Goal: Task Accomplishment & Management: Manage account settings

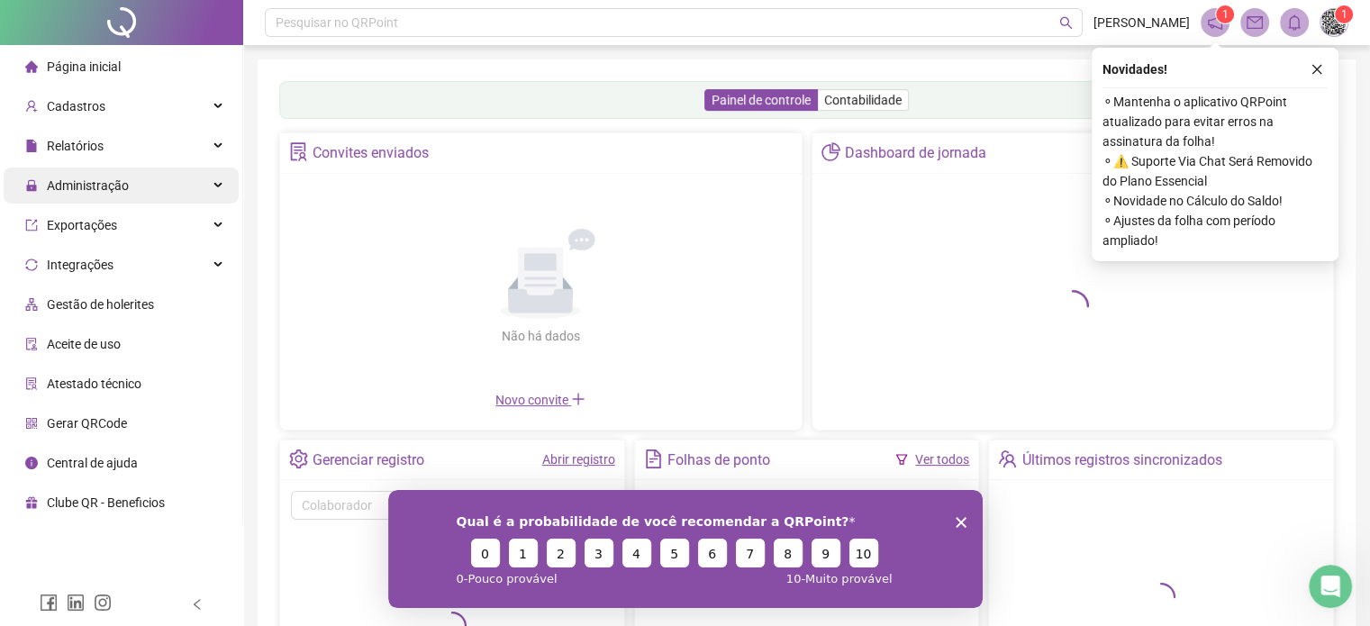
click at [107, 186] on span "Administração" at bounding box center [88, 185] width 82 height 14
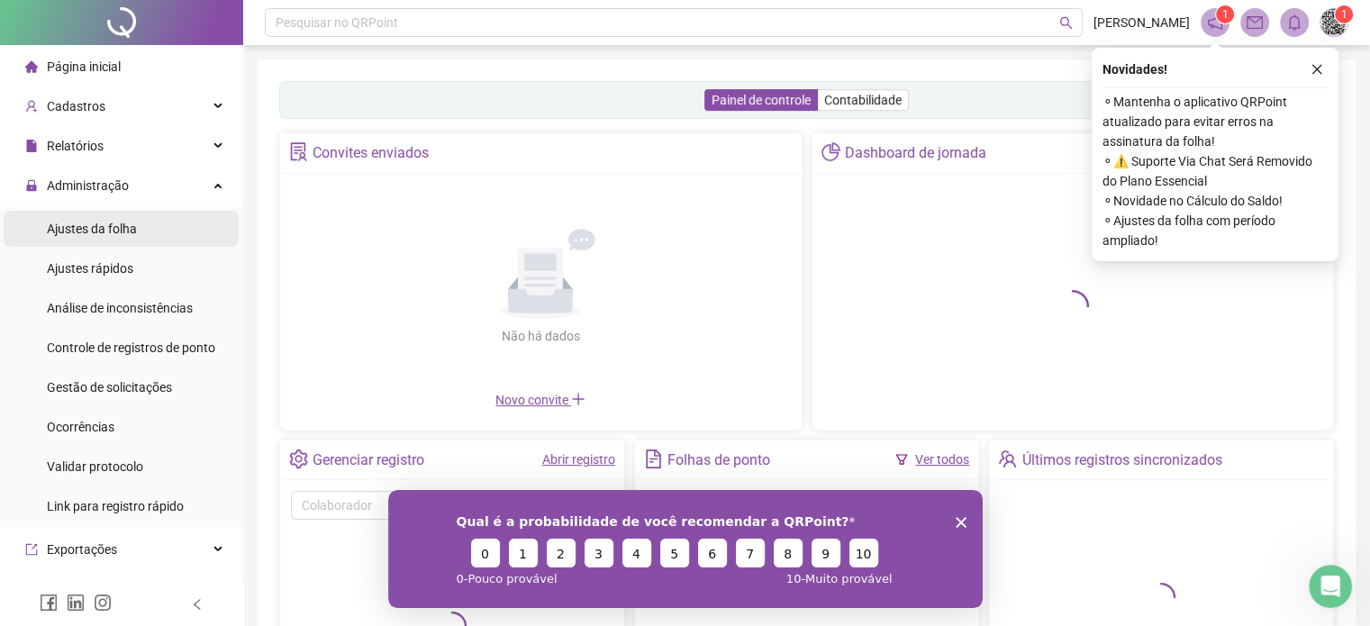
click at [113, 234] on span "Ajustes da folha" at bounding box center [92, 229] width 90 height 14
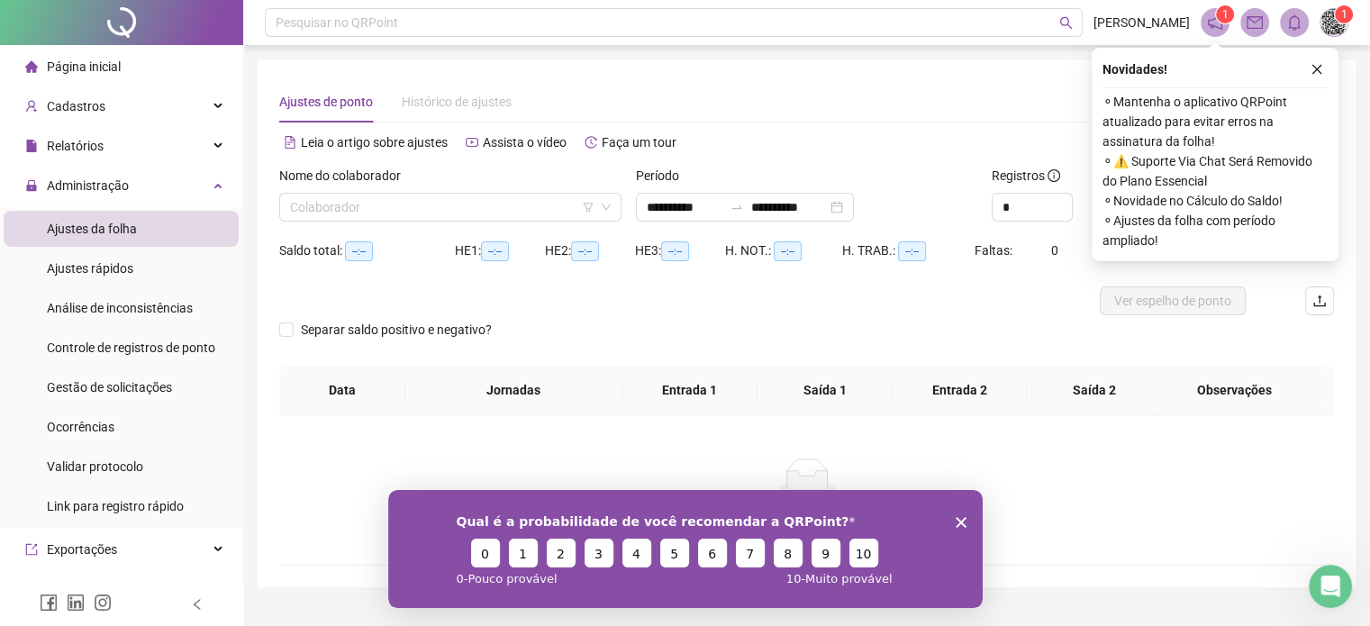
type input "**********"
click at [349, 209] on input "search" at bounding box center [442, 207] width 304 height 27
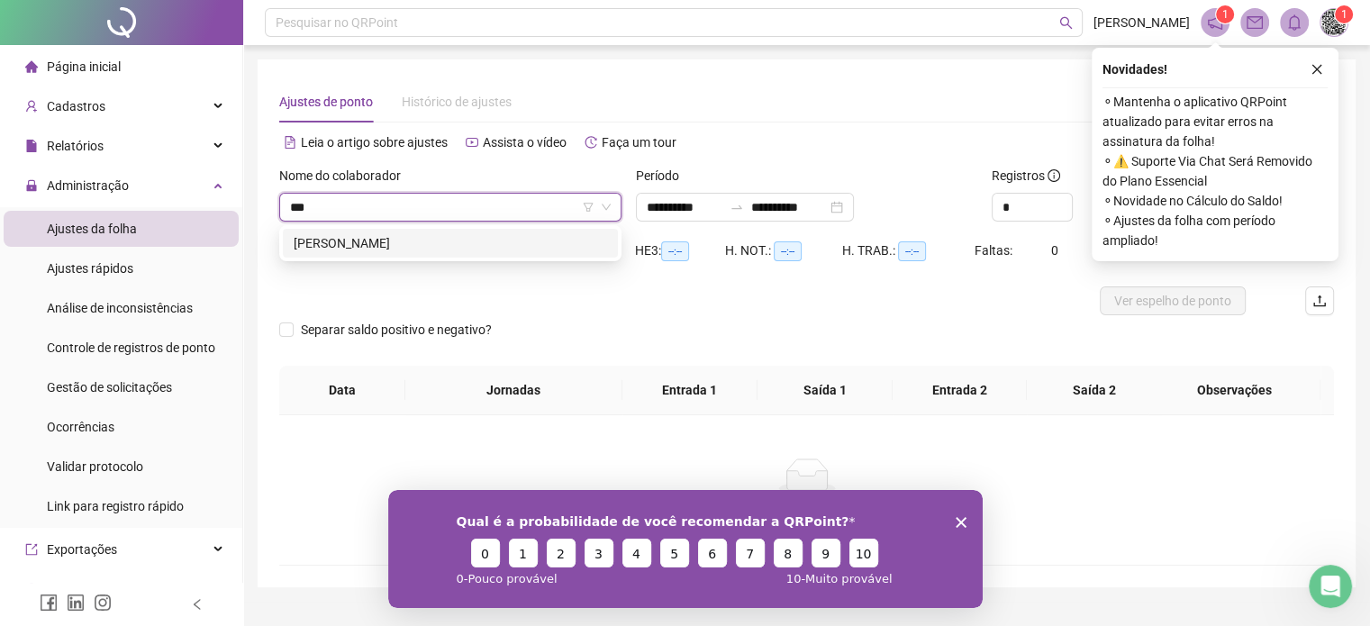
type input "****"
click at [411, 240] on div "[PERSON_NAME]" at bounding box center [450, 243] width 313 height 20
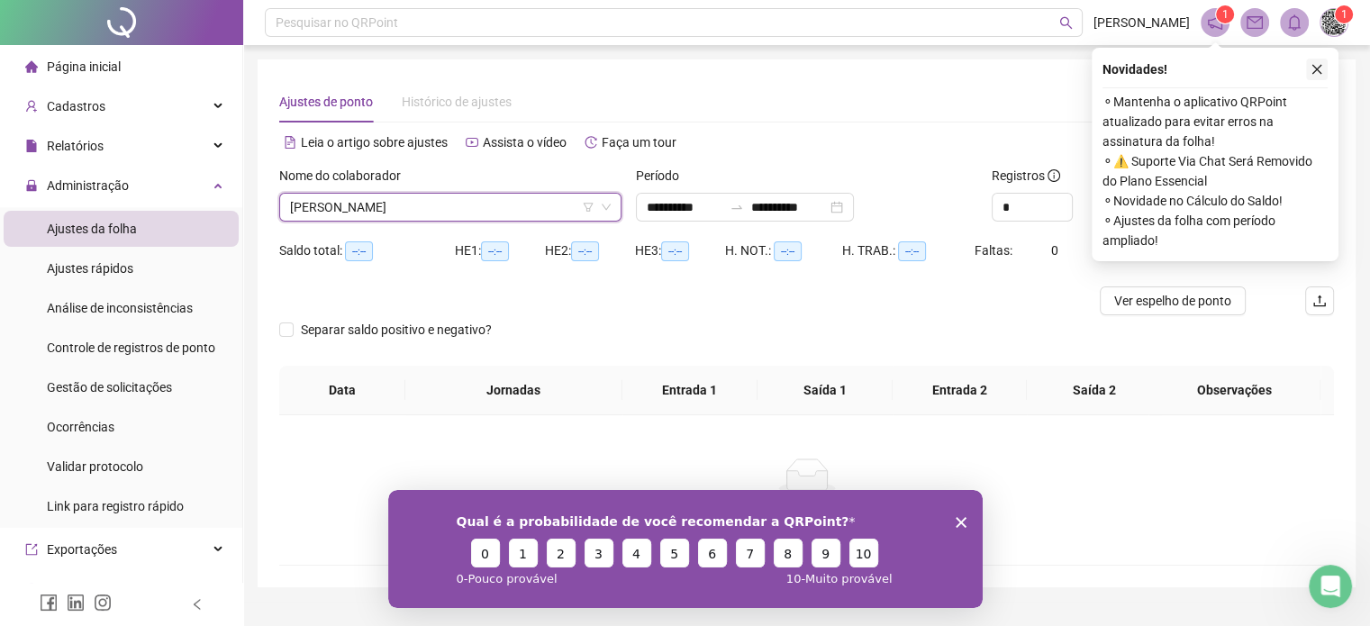
click at [1315, 64] on icon "close" at bounding box center [1317, 69] width 13 height 13
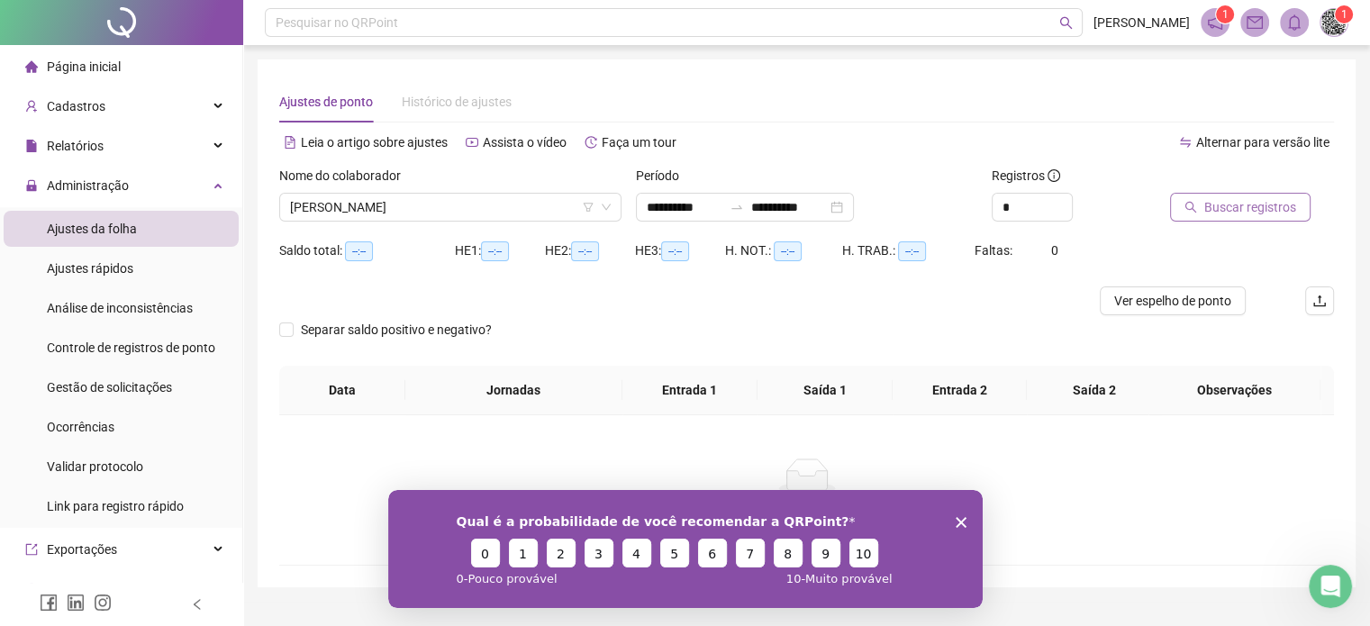
click at [1229, 210] on span "Buscar registros" at bounding box center [1250, 207] width 92 height 20
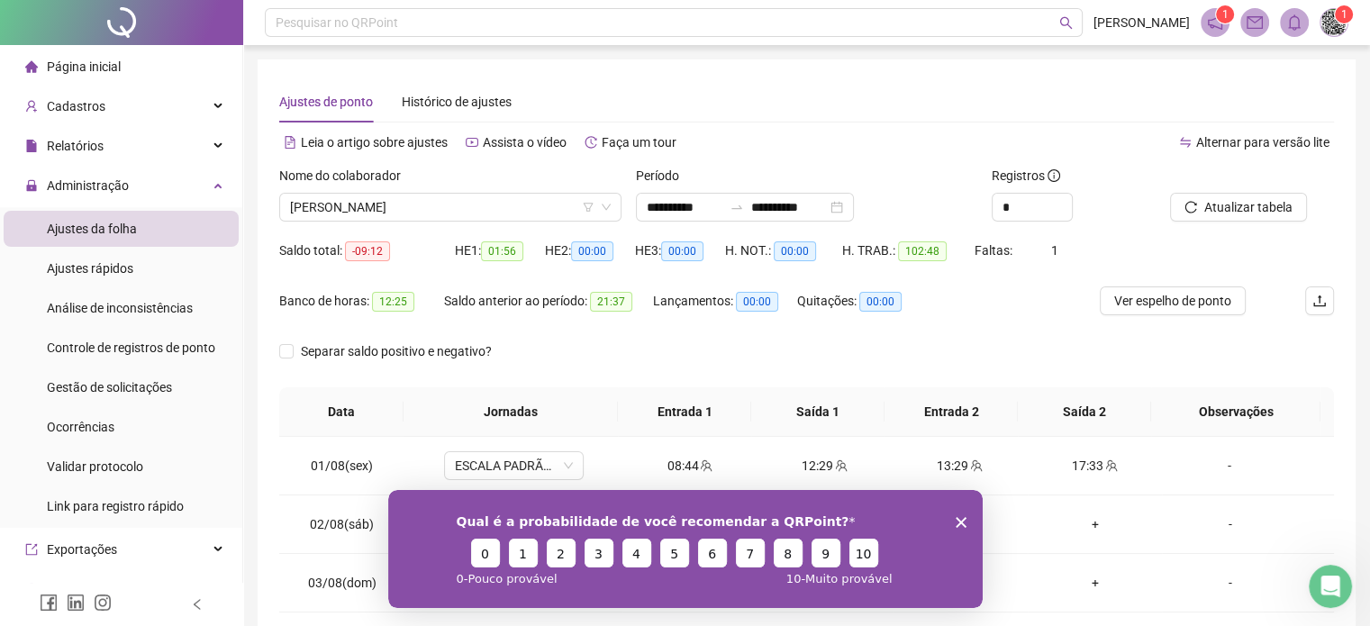
click at [982, 330] on div "Banco de horas: 12:25 Saldo anterior ao período: 21:37 Lançamentos: 00:00 Quita…" at bounding box center [674, 311] width 791 height 50
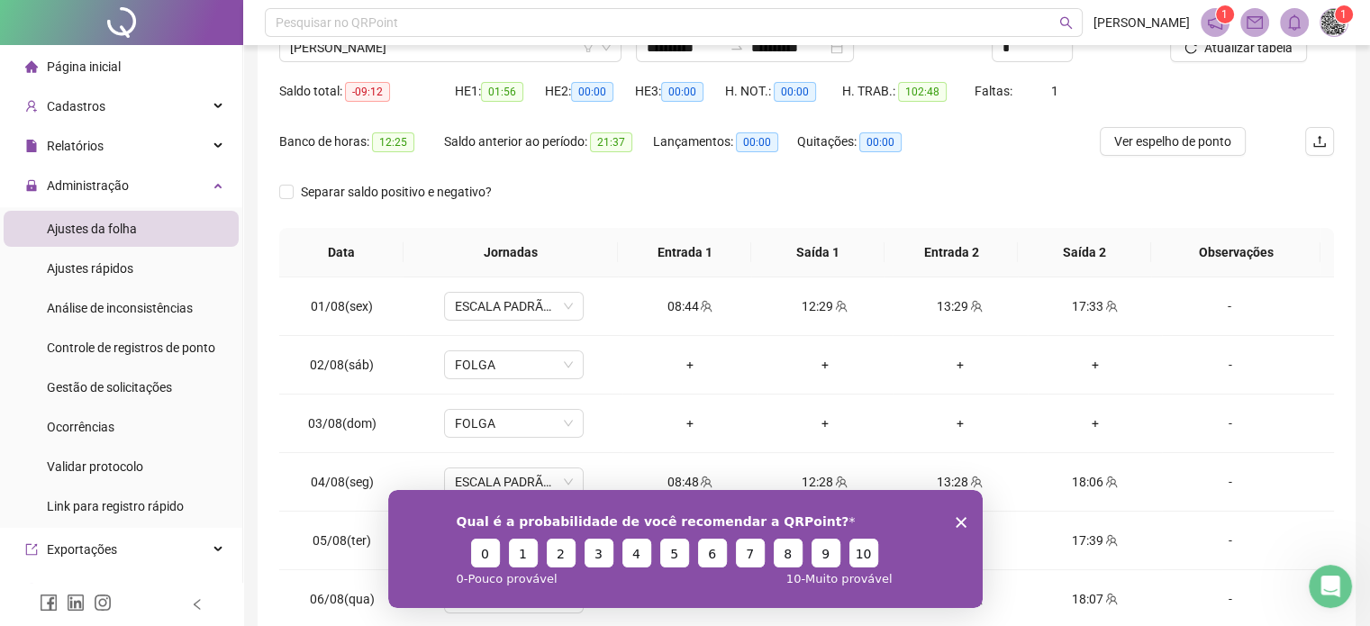
scroll to position [180, 0]
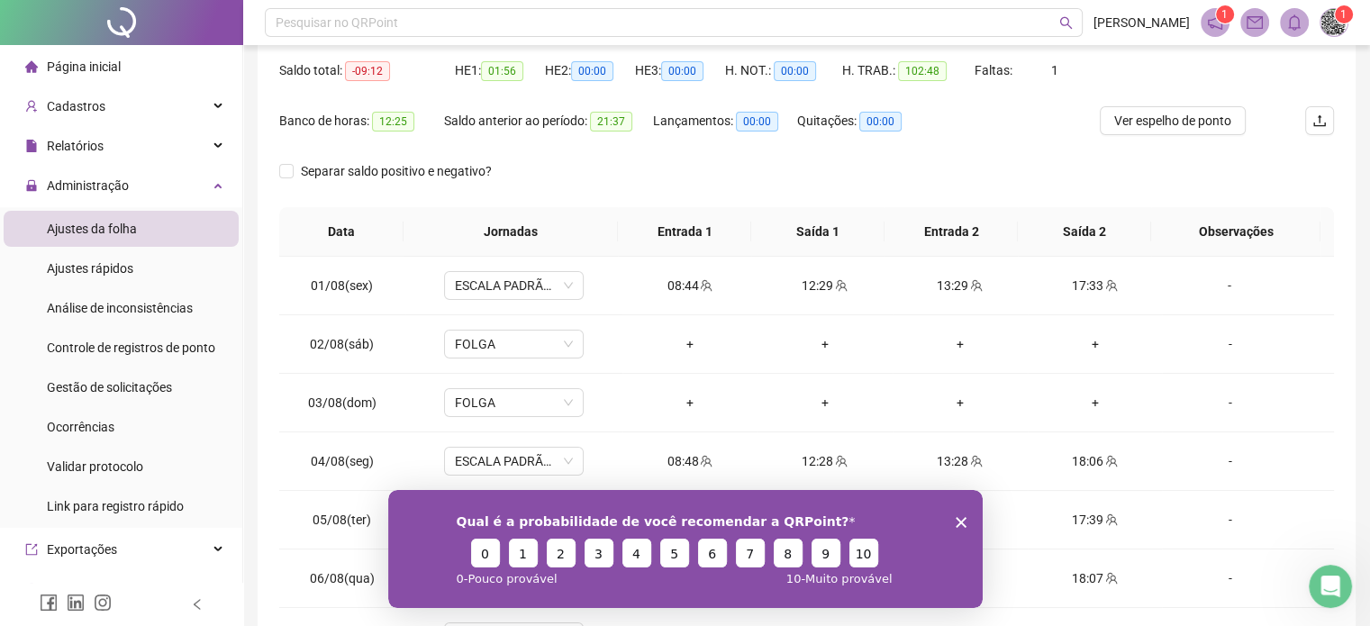
click at [962, 522] on polygon "Encerrar pesquisa" at bounding box center [960, 521] width 11 height 11
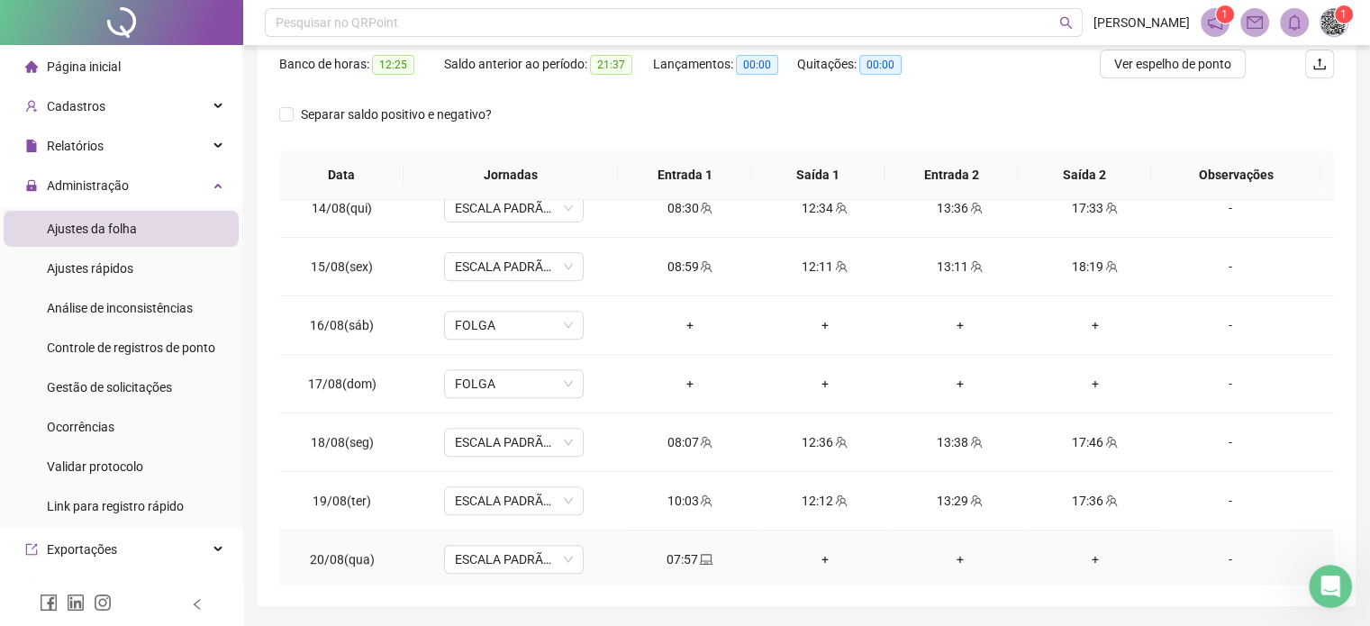
scroll to position [294, 0]
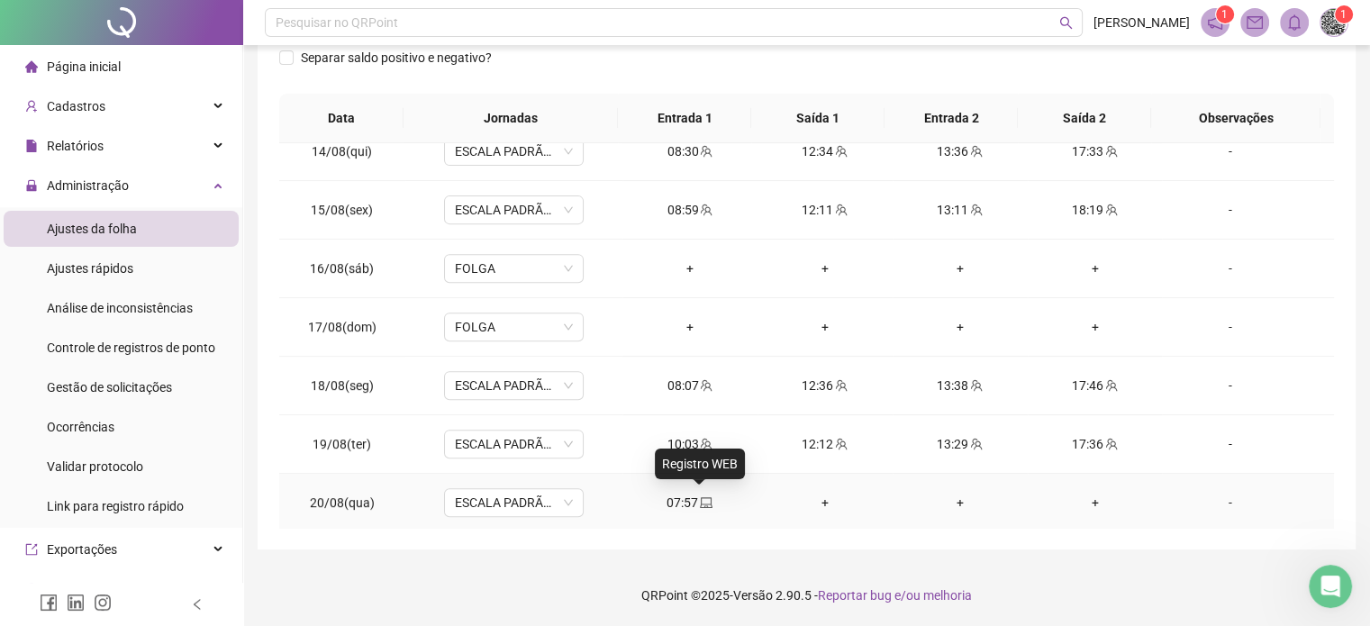
click at [703, 502] on icon "laptop" at bounding box center [706, 502] width 13 height 13
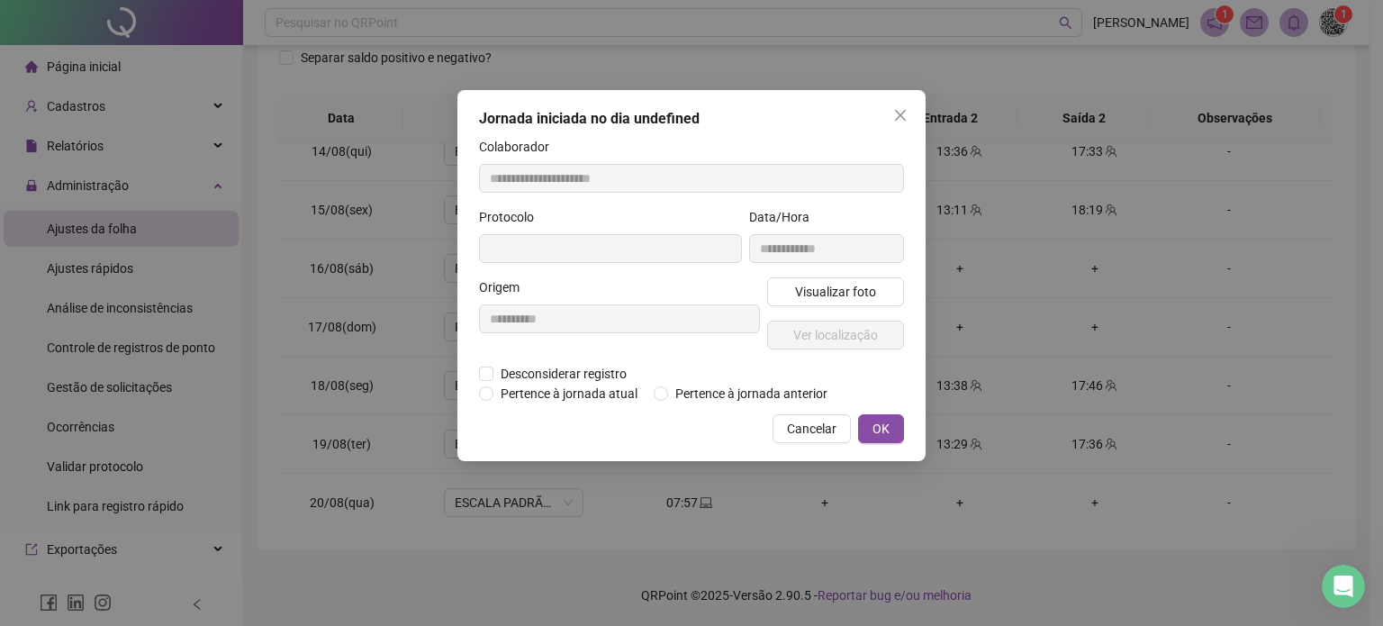
type input "**********"
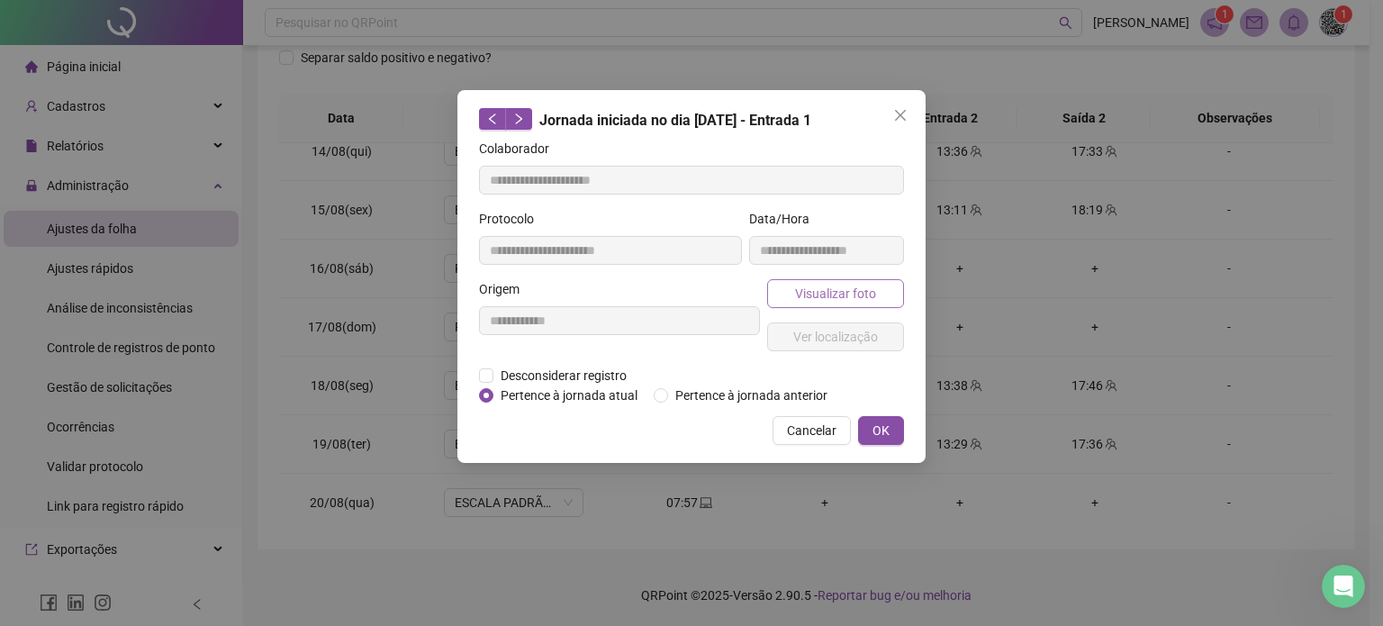
click at [821, 293] on span "Visualizar foto" at bounding box center [835, 294] width 81 height 20
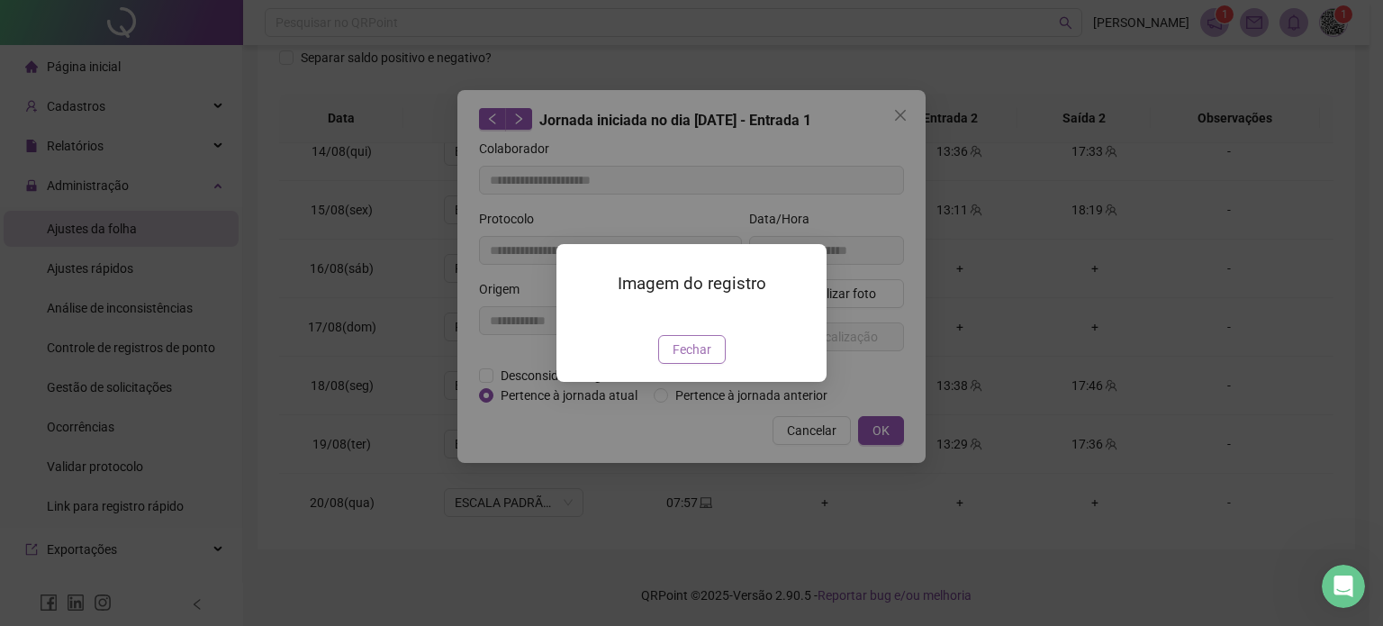
click at [694, 359] on span "Fechar" at bounding box center [692, 350] width 39 height 20
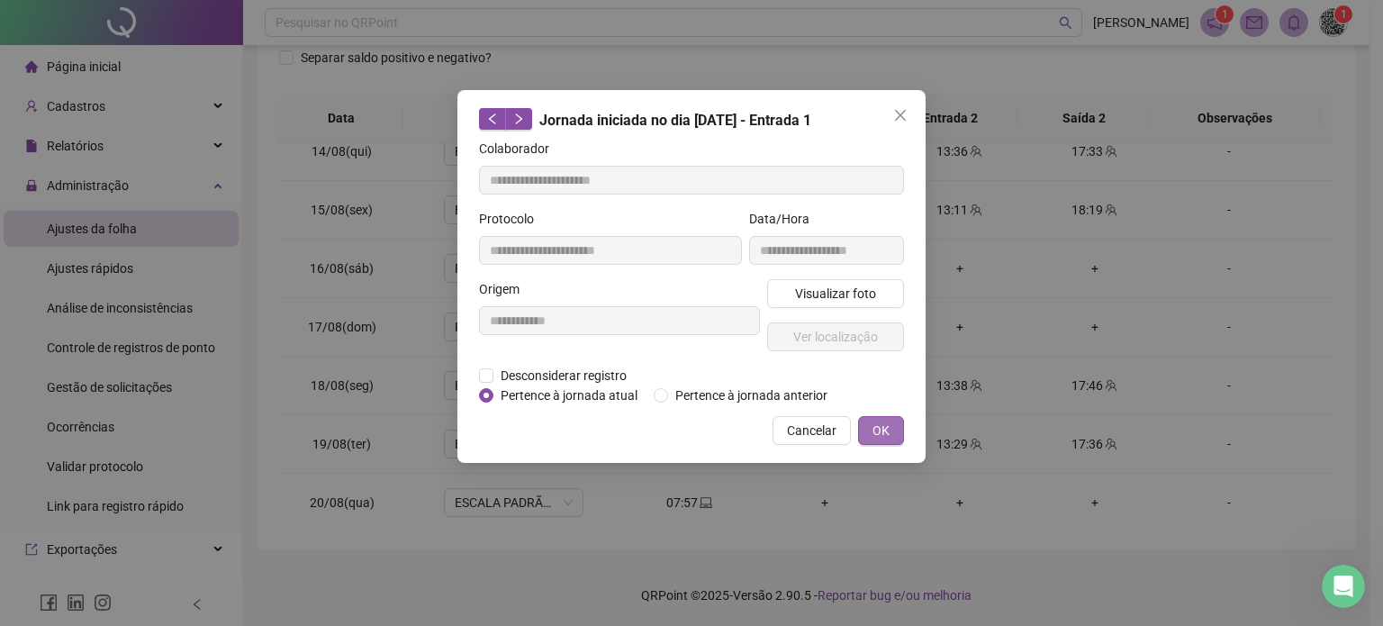
click at [863, 427] on button "OK" at bounding box center [881, 430] width 46 height 29
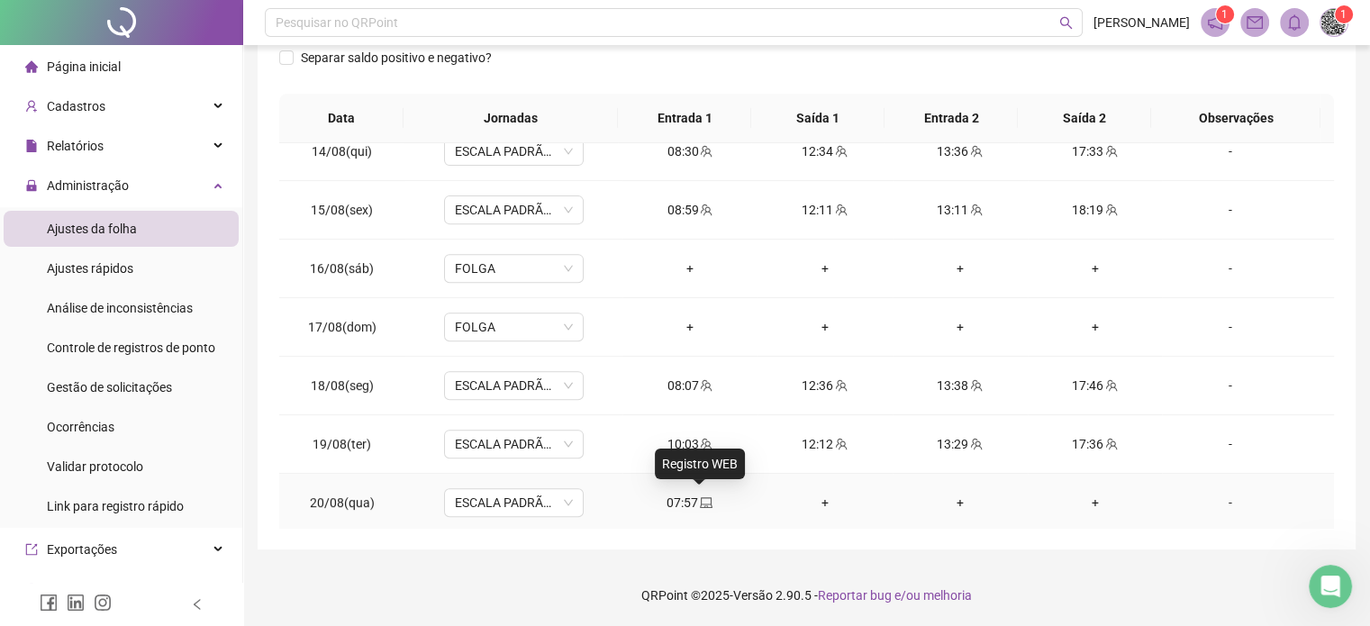
click at [700, 501] on icon "laptop" at bounding box center [706, 502] width 13 height 13
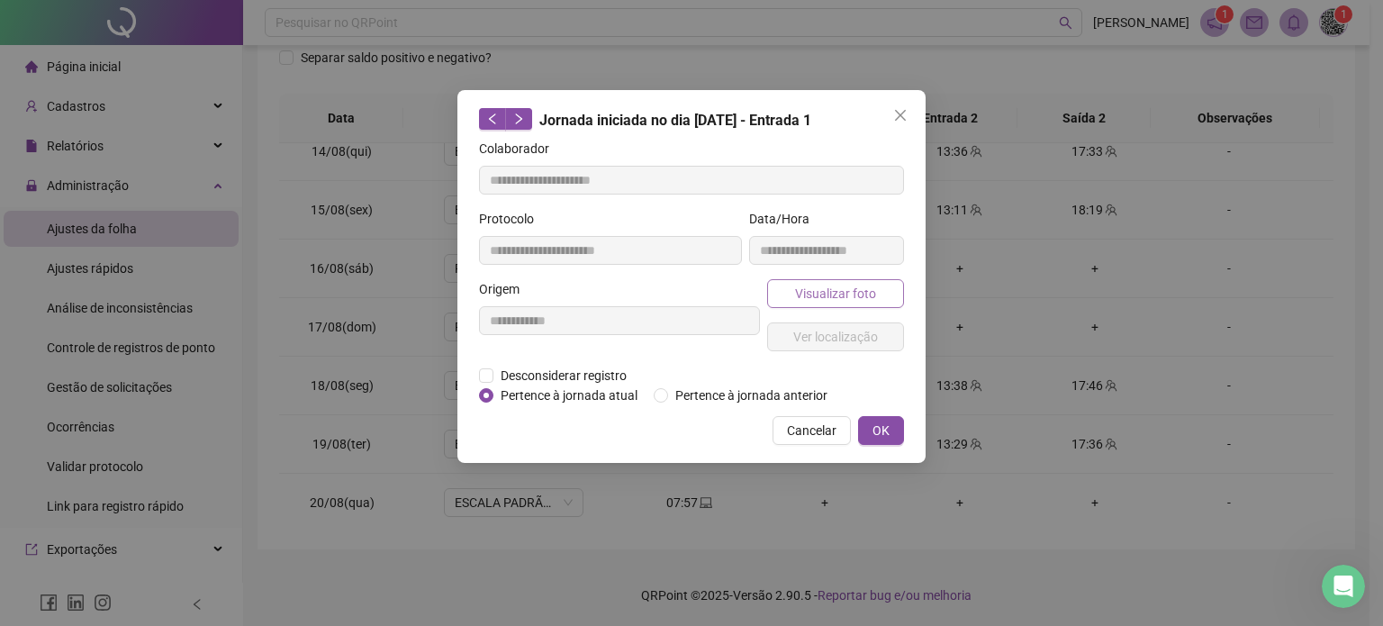
click at [836, 286] on span "Visualizar foto" at bounding box center [835, 294] width 81 height 20
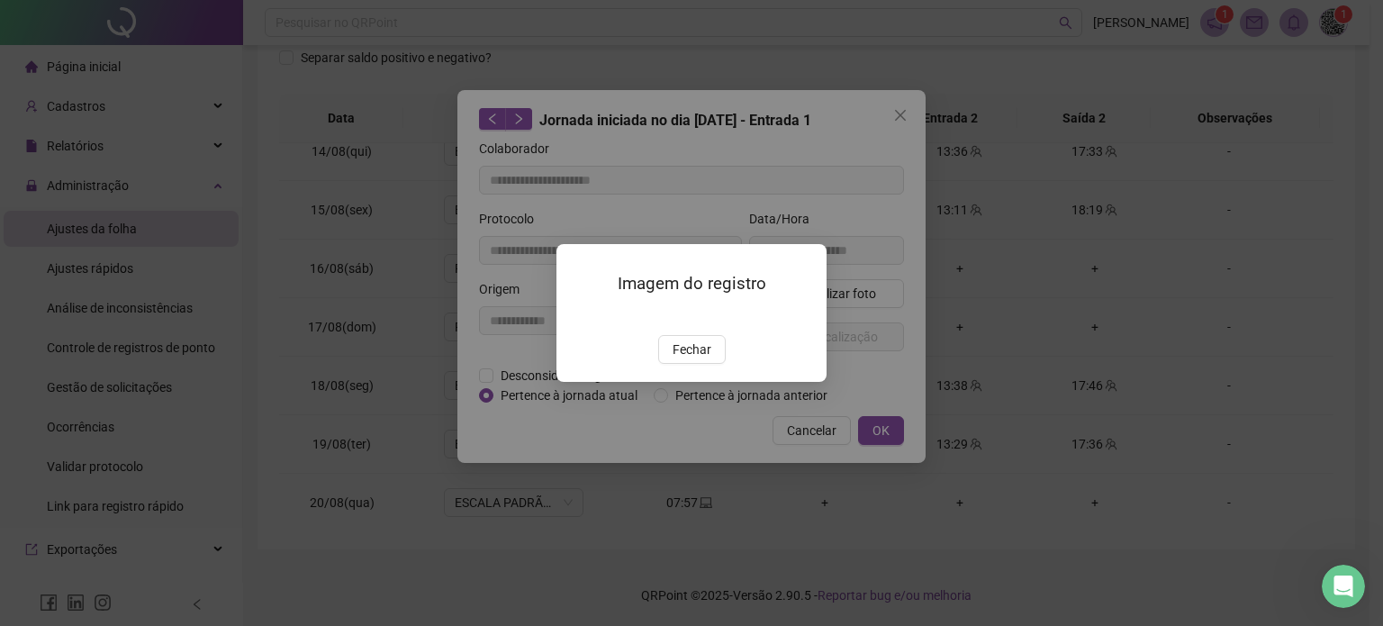
click at [578, 316] on img at bounding box center [578, 316] width 0 height 0
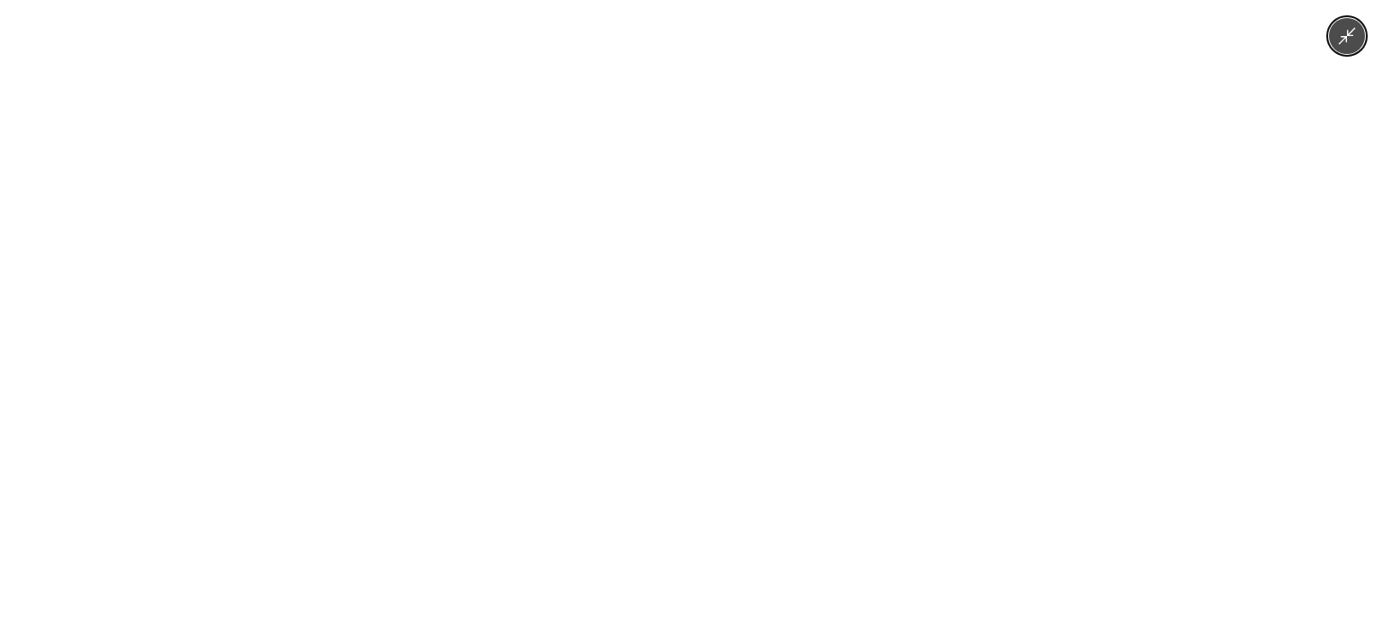
click at [723, 170] on img at bounding box center [691, 313] width 352 height 626
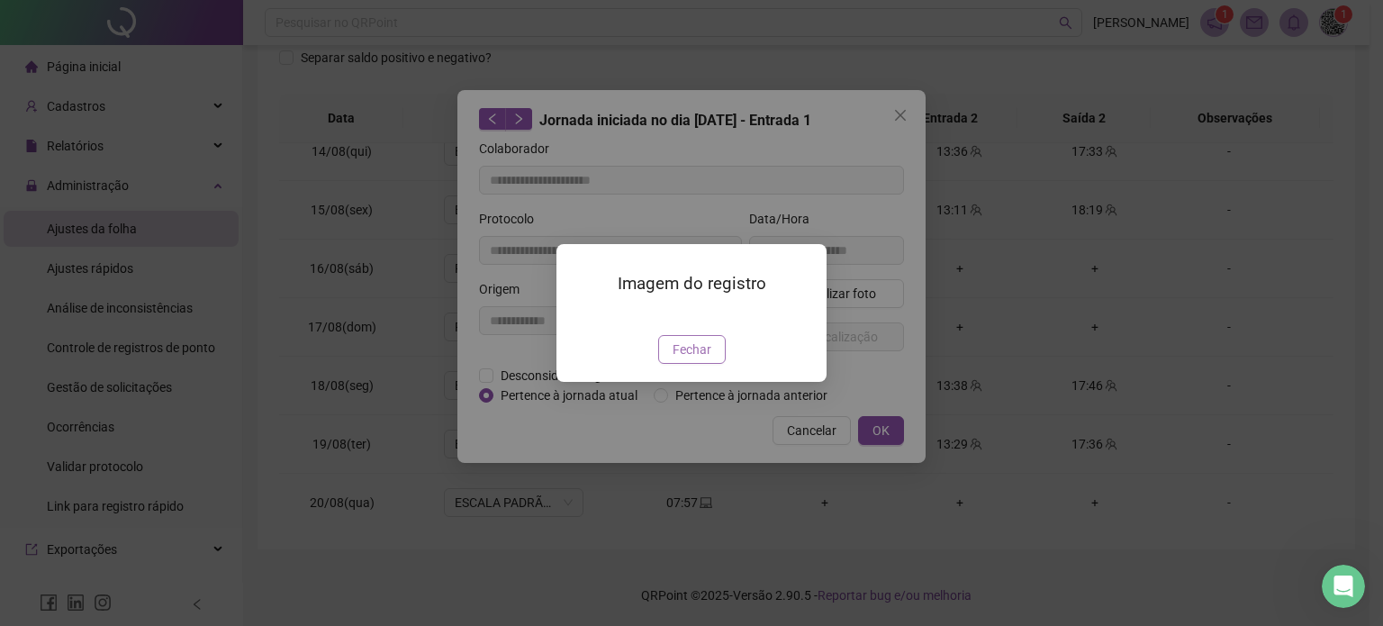
click at [712, 364] on button "Fechar" at bounding box center [692, 349] width 68 height 29
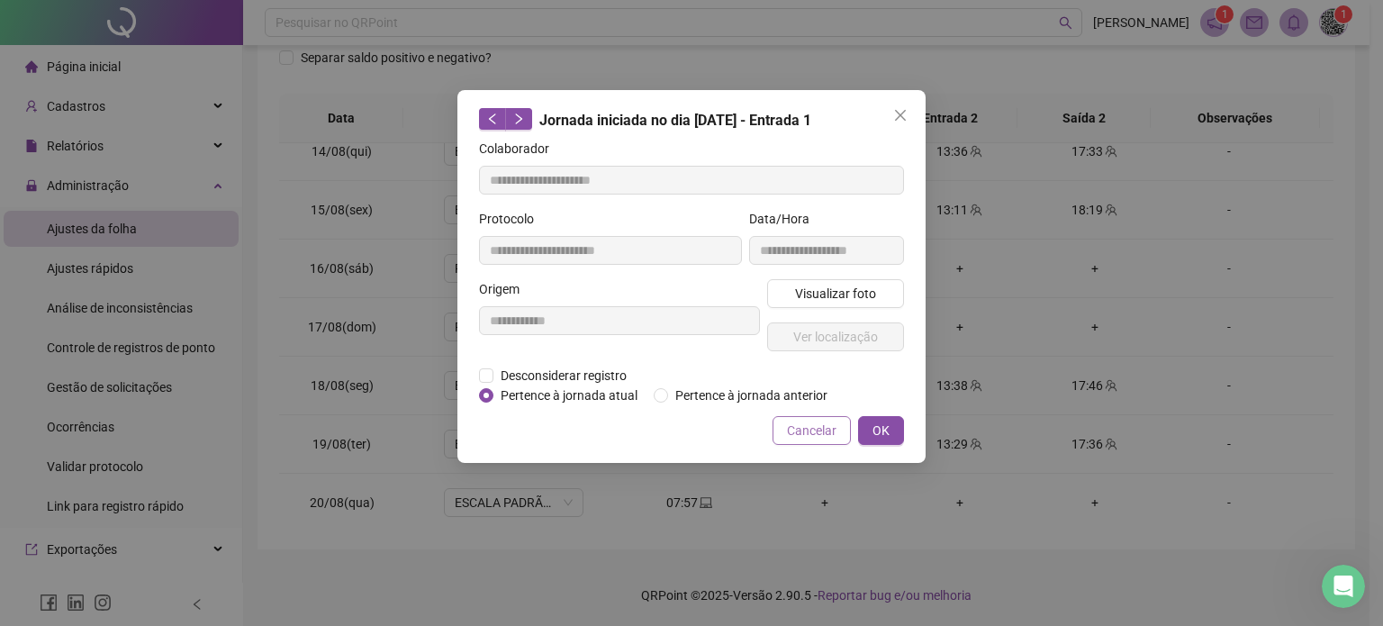
click at [834, 435] on span "Cancelar" at bounding box center [812, 431] width 50 height 20
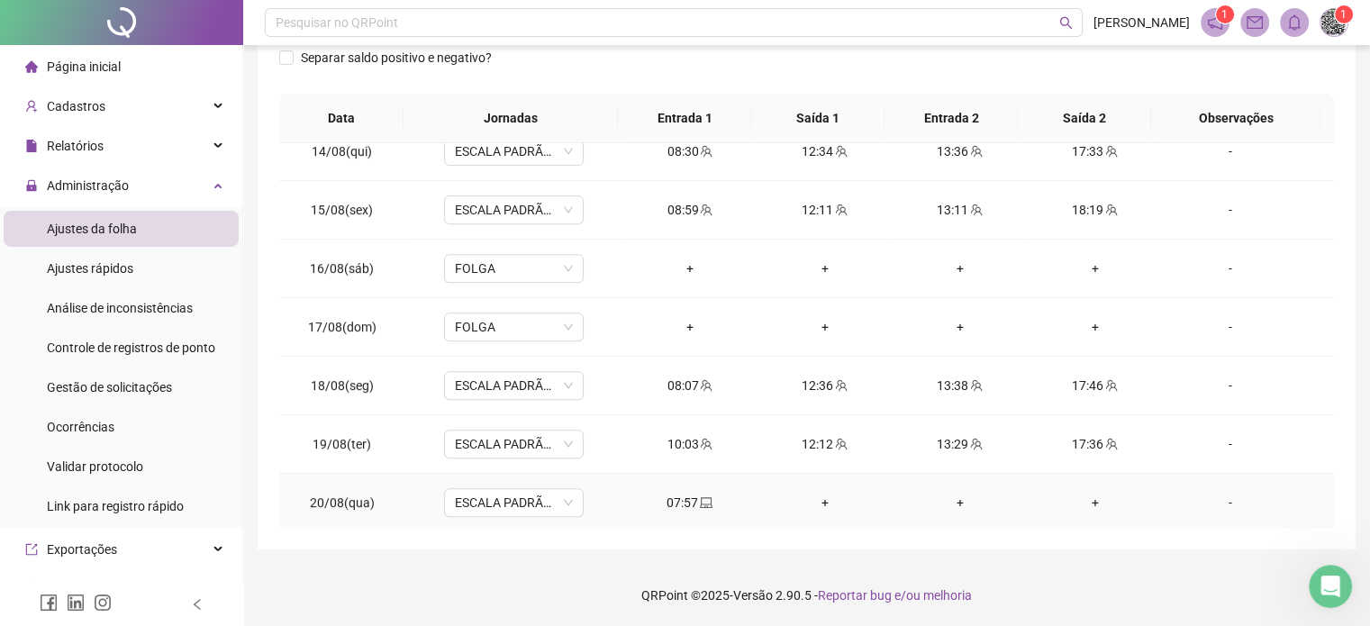
click at [1219, 499] on div "-" at bounding box center [1229, 503] width 106 height 20
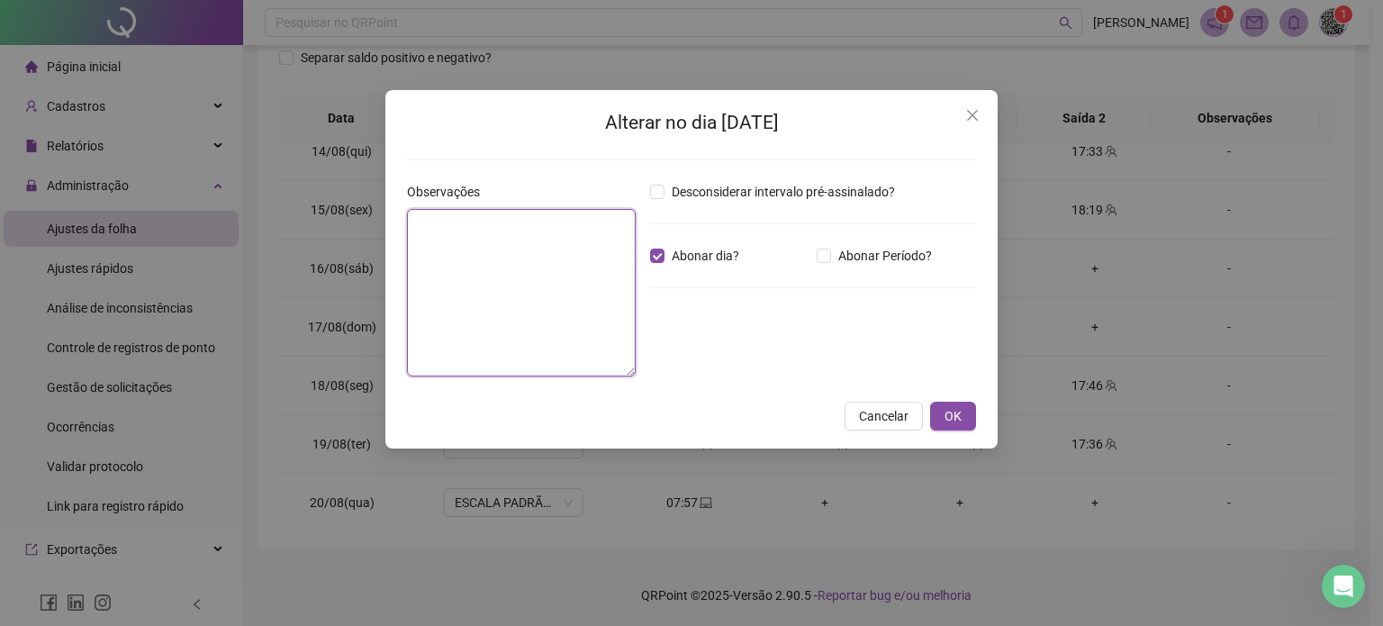
click at [559, 255] on textarea at bounding box center [521, 293] width 229 height 168
type textarea "**********"
click at [954, 406] on span "OK" at bounding box center [953, 416] width 17 height 20
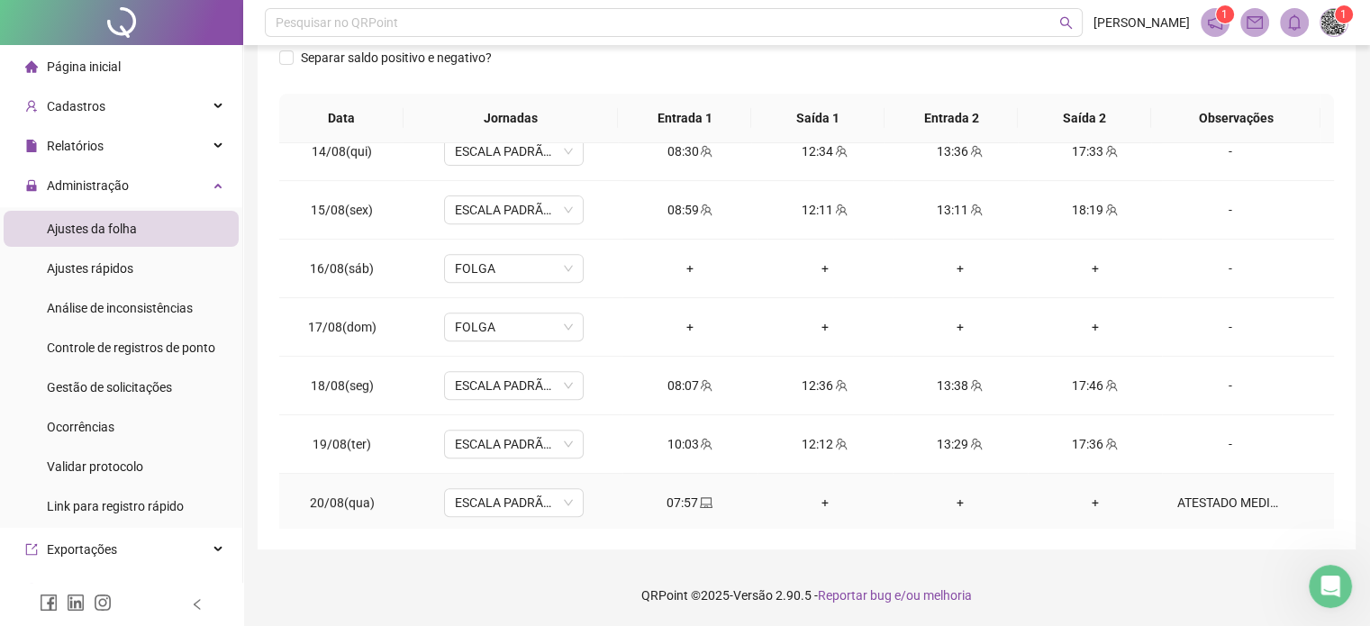
click at [1242, 501] on div "ATESTADO MEDICO 20/08-25" at bounding box center [1229, 503] width 106 height 20
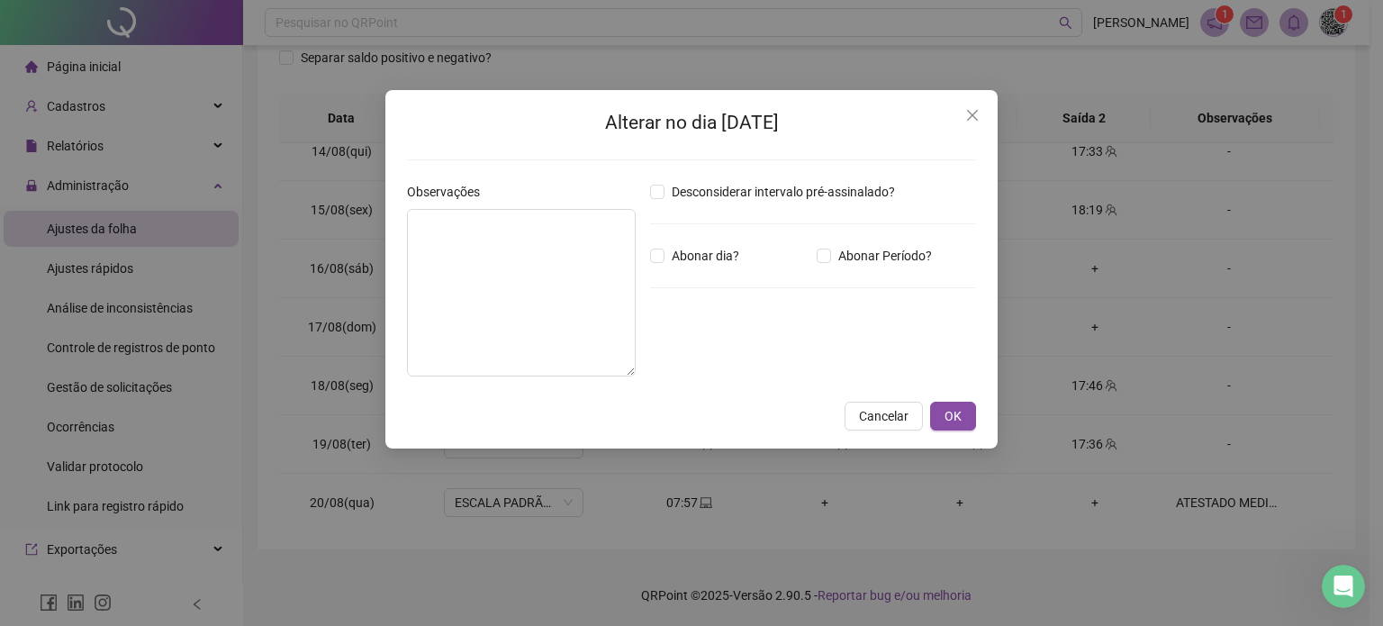
type textarea "**********"
click at [953, 420] on span "OK" at bounding box center [953, 416] width 17 height 20
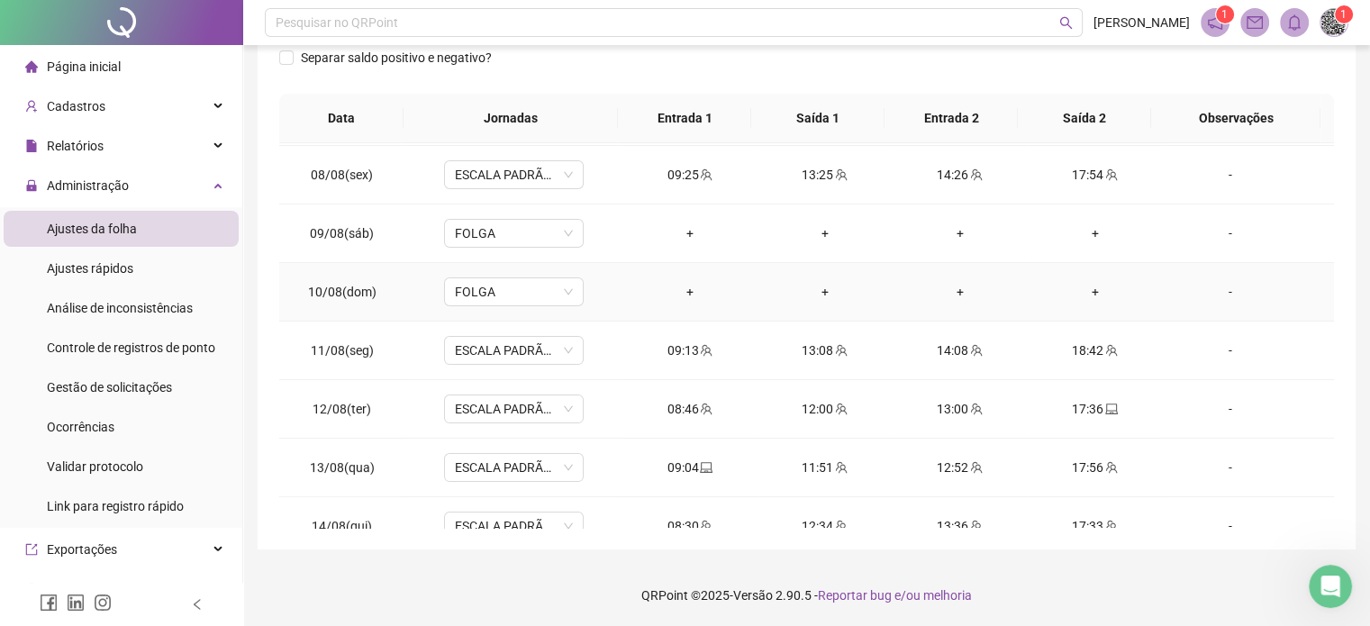
scroll to position [331, 0]
